Goal: Contribute content: Contribute content

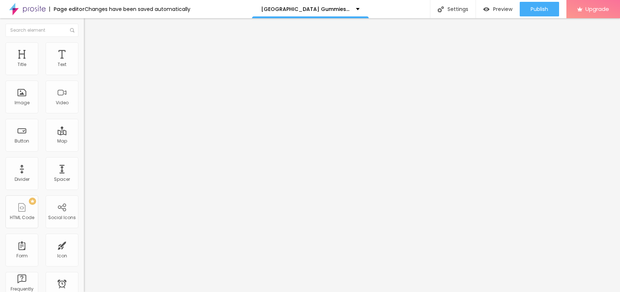
click at [84, 63] on span "Add image" at bounding box center [99, 60] width 30 height 6
drag, startPoint x: 51, startPoint y: 132, endPoint x: 76, endPoint y: 131, distance: 24.5
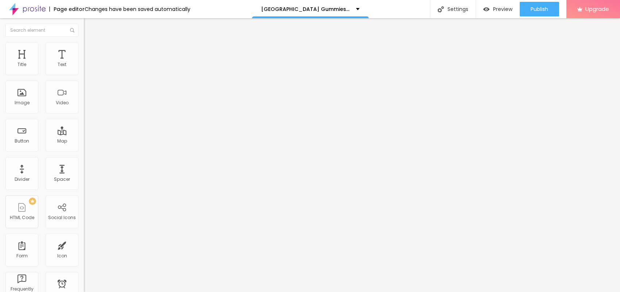
click at [84, 74] on input "text" at bounding box center [127, 69] width 87 height 7
paste input "[GEOGRAPHIC_DATA] Gummies [GEOGRAPHIC_DATA]"
type input "[GEOGRAPHIC_DATA] Gummies [GEOGRAPHIC_DATA]"
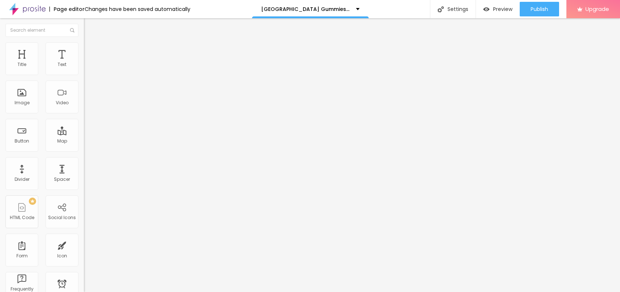
drag, startPoint x: 42, startPoint y: 200, endPoint x: 0, endPoint y: 197, distance: 42.0
click at [84, 167] on div "Change image Image description (Alt) Vigor Peak Gummies Australia Align Aspect …" at bounding box center [126, 112] width 84 height 110
paste input "[URL][DOMAIN_NAME]"
type input "[URL][DOMAIN_NAME]"
click at [84, 46] on li "Style" at bounding box center [126, 45] width 84 height 7
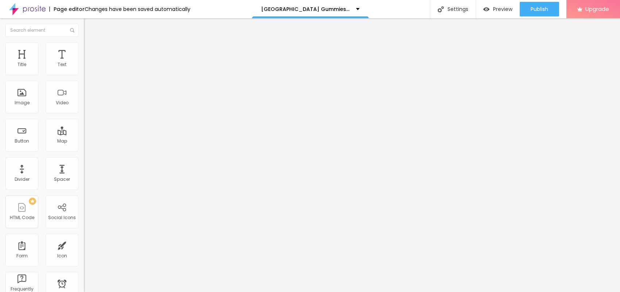
type input "80"
type input "75"
type input "70"
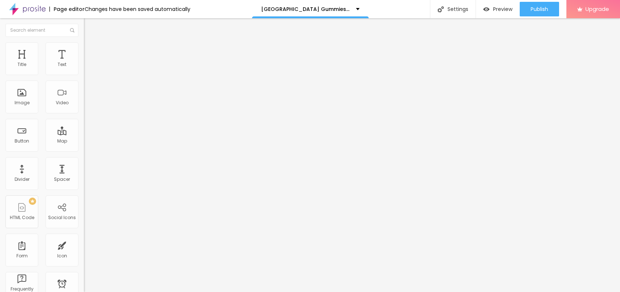
type input "70"
type input "65"
type input "60"
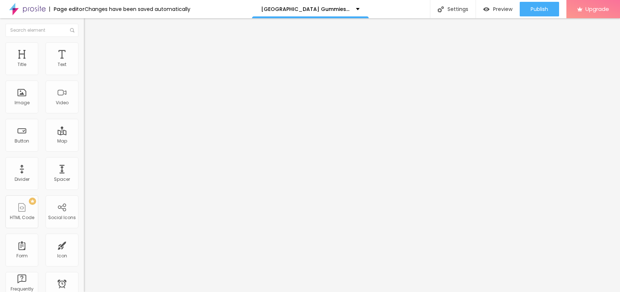
type input "55"
type input "50"
drag, startPoint x: 77, startPoint y: 79, endPoint x: 39, endPoint y: 79, distance: 37.6
type input "50"
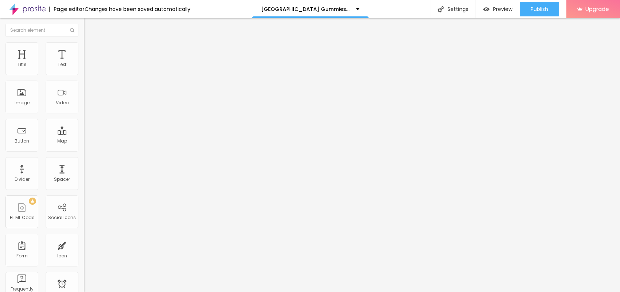
click at [84, 75] on input "range" at bounding box center [107, 72] width 47 height 6
click at [84, 42] on img at bounding box center [87, 38] width 7 height 7
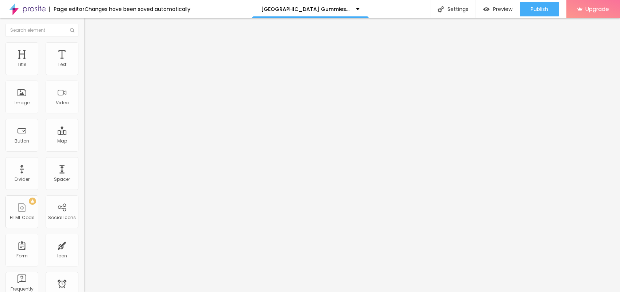
click at [84, 149] on input "text" at bounding box center [127, 145] width 87 height 7
paste input "[URL][DOMAIN_NAME]"
type input "[URL][DOMAIN_NAME]"
drag, startPoint x: 42, startPoint y: 83, endPoint x: 0, endPoint y: 82, distance: 42.3
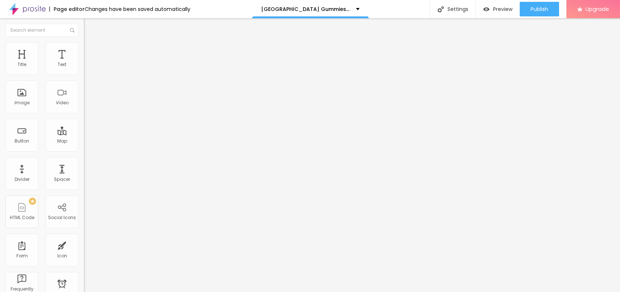
click at [84, 82] on div "Text Click me Align Size Default Small Default Big Link URL https:// Open in ne…" at bounding box center [126, 110] width 84 height 106
paste input "😍👇SHOP NOW😍👇"
type input "😍👇SHOP NOW😍👇"
drag, startPoint x: 38, startPoint y: 153, endPoint x: 5, endPoint y: 149, distance: 32.4
click at [84, 149] on input "https://" at bounding box center [127, 146] width 87 height 7
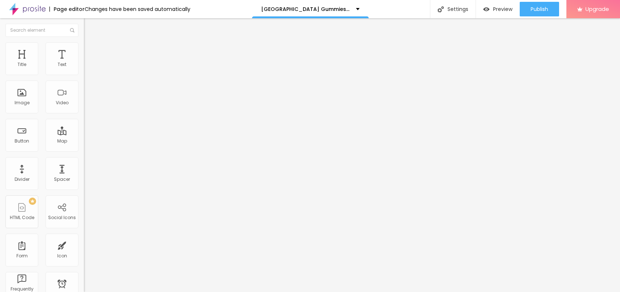
paste input "[DOMAIN_NAME][URL]"
type input "[URL][DOMAIN_NAME]"
click at [84, 70] on button "button" at bounding box center [89, 66] width 10 height 8
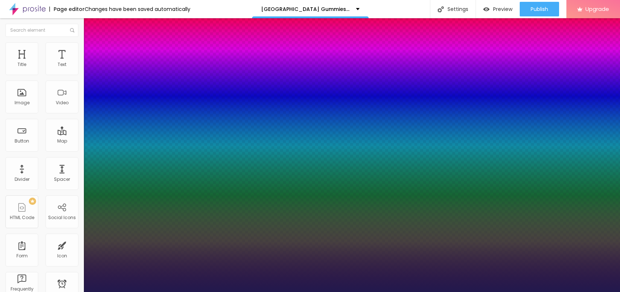
type input "1"
type input "24"
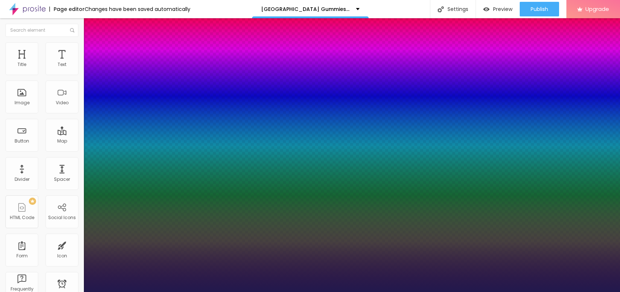
type input "24"
type input "1"
type input "20"
type input "1"
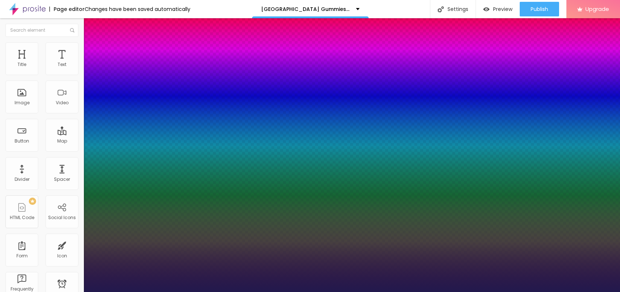
type input "19"
type input "1"
type input "18"
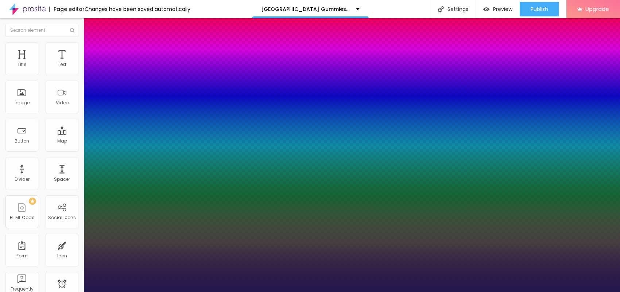
type input "1"
type input "19"
type input "1"
type input "22"
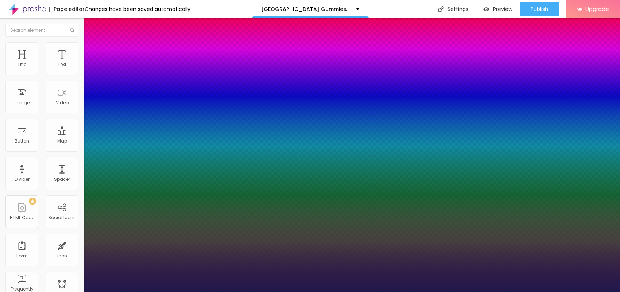
type input "22"
type input "1"
type input "22"
type input "1"
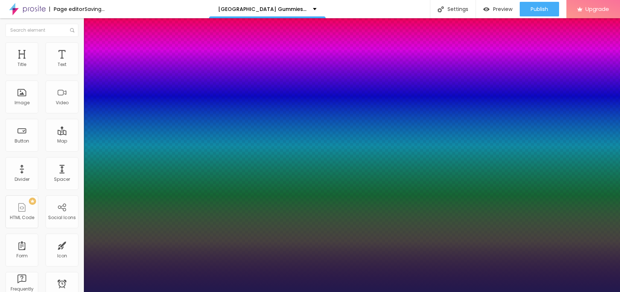
click at [228, 292] on div at bounding box center [310, 292] width 620 height 0
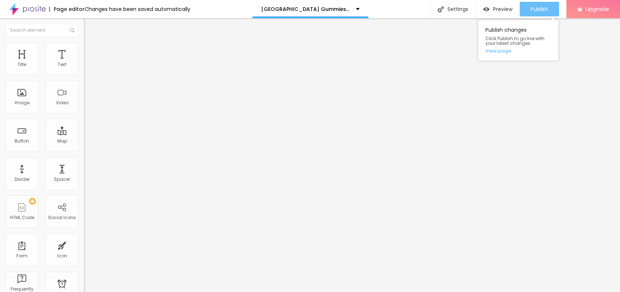
click at [532, 7] on span "Publish" at bounding box center [538, 9] width 17 height 6
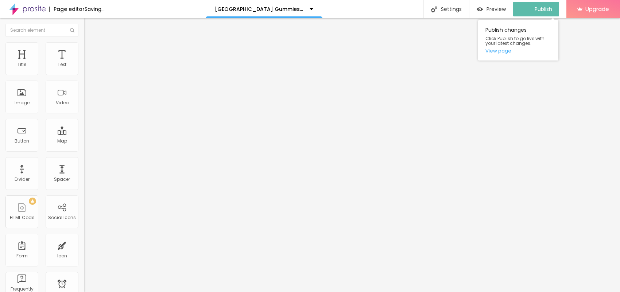
click at [507, 50] on link "View page" at bounding box center [518, 50] width 66 height 5
